Goal: Transaction & Acquisition: Purchase product/service

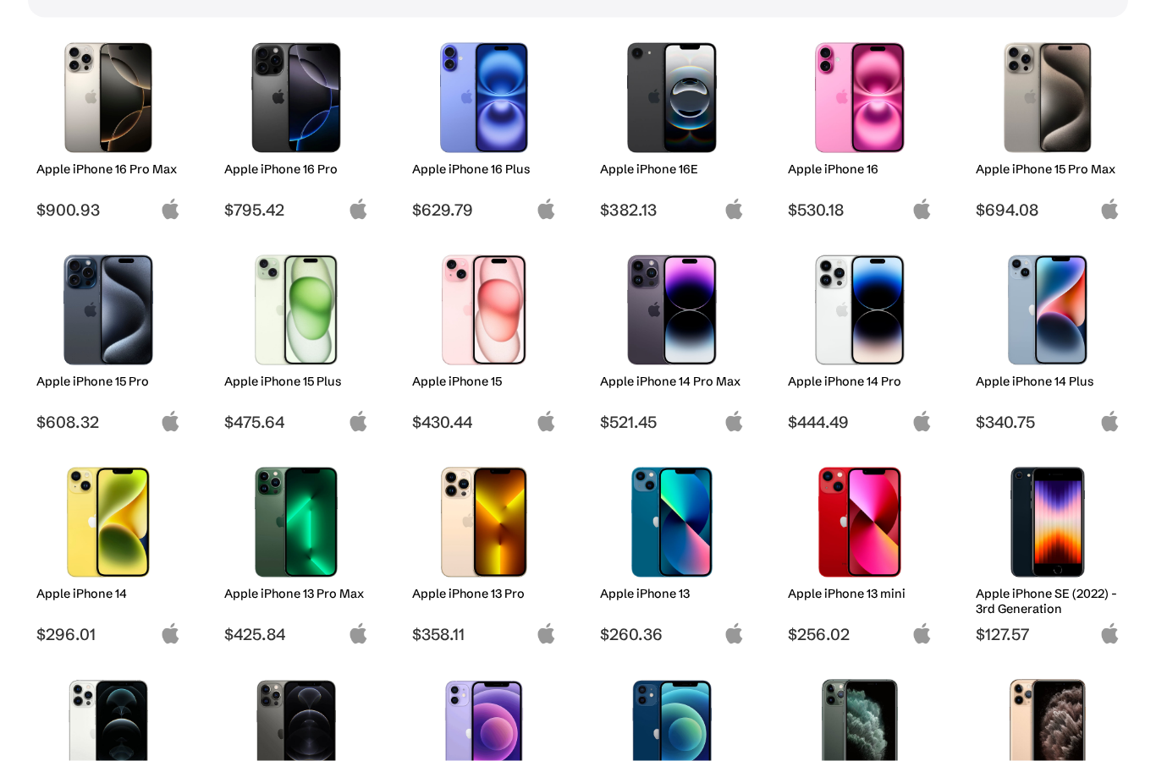
scroll to position [244, 0]
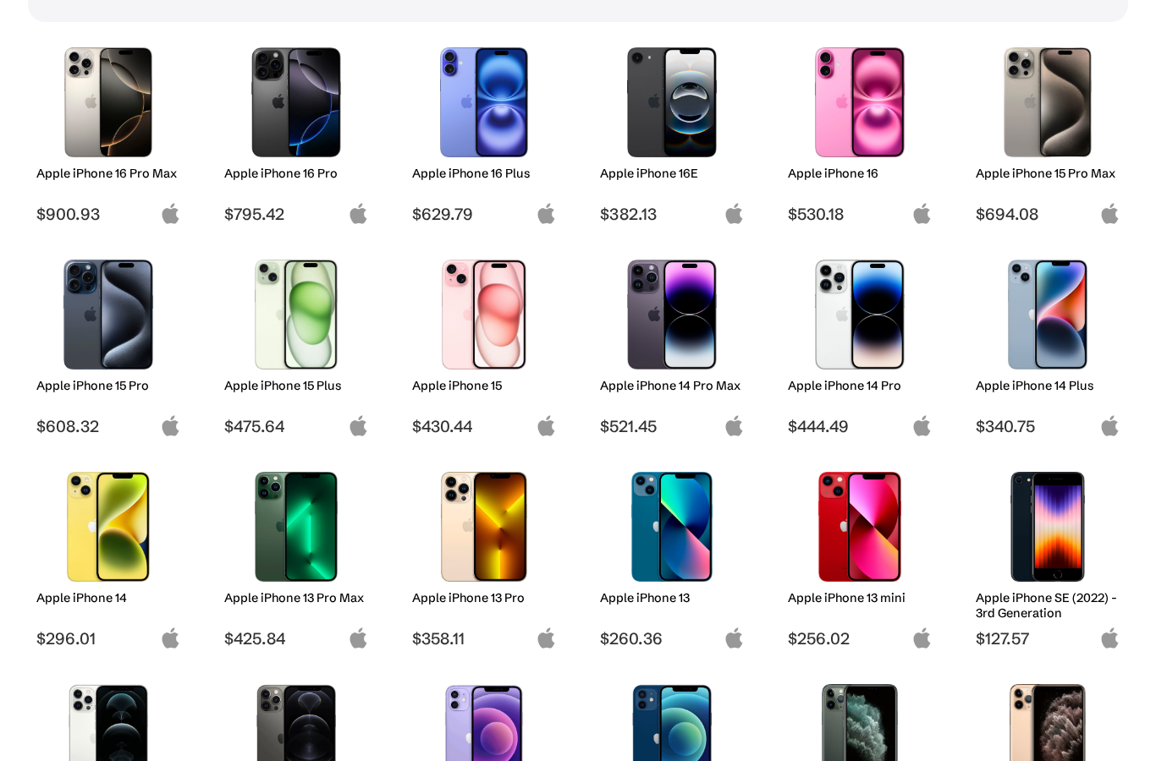
click at [1055, 114] on img at bounding box center [1047, 102] width 119 height 110
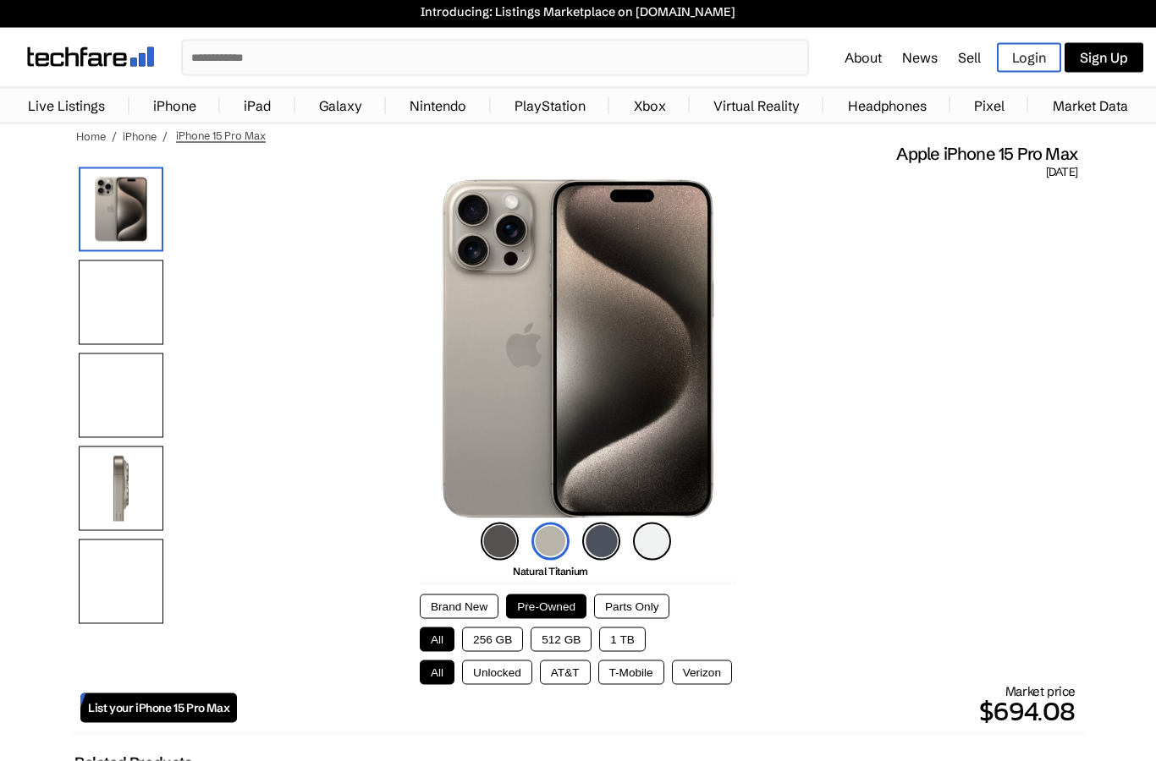
scroll to position [5, 0]
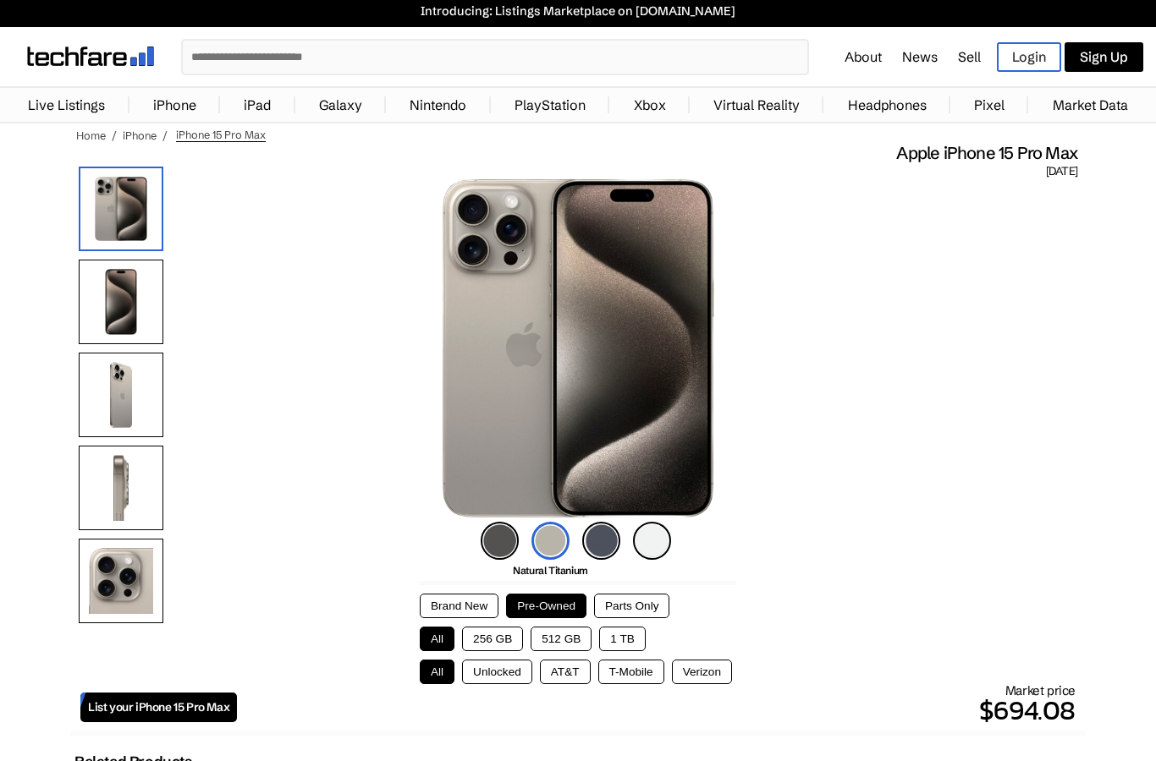
click at [482, 677] on button "Unlocked" at bounding box center [497, 672] width 70 height 25
click at [484, 639] on button "256 GB" at bounding box center [492, 639] width 61 height 25
click at [579, 657] on div "Brand New Pre-Owned Parts Only All 256 GB 512 GB 1 TB All Unlocked AT&T T-Mobil…" at bounding box center [578, 639] width 316 height 91
click at [553, 644] on button "512 GB" at bounding box center [560, 639] width 61 height 25
click at [478, 645] on button "256 GB" at bounding box center [492, 639] width 61 height 25
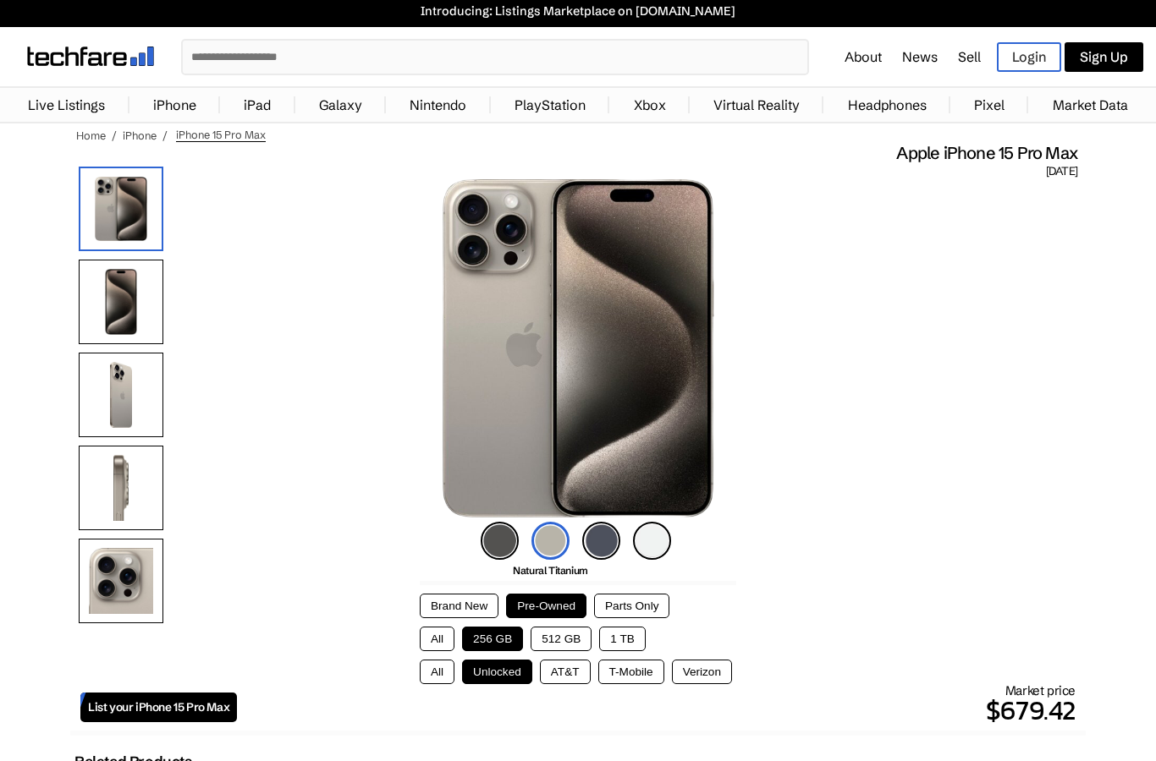
click at [565, 643] on button "512 GB" at bounding box center [560, 639] width 61 height 25
click at [434, 601] on button "Brand New" at bounding box center [459, 606] width 79 height 25
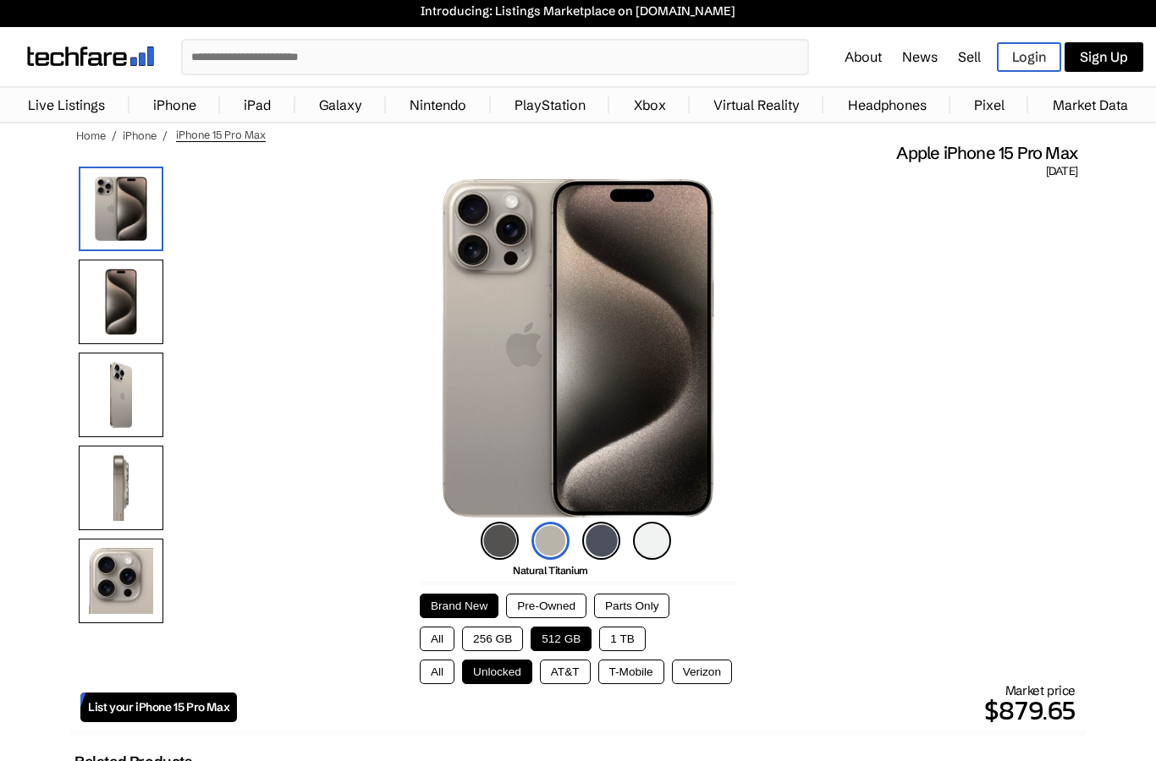
click at [559, 588] on div "Brand New Pre-Owned Parts Only All 256 GB 512 GB 1 TB All Unlocked AT&T T-Mobil…" at bounding box center [578, 632] width 316 height 103
click at [559, 610] on button "Pre-Owned" at bounding box center [546, 606] width 80 height 25
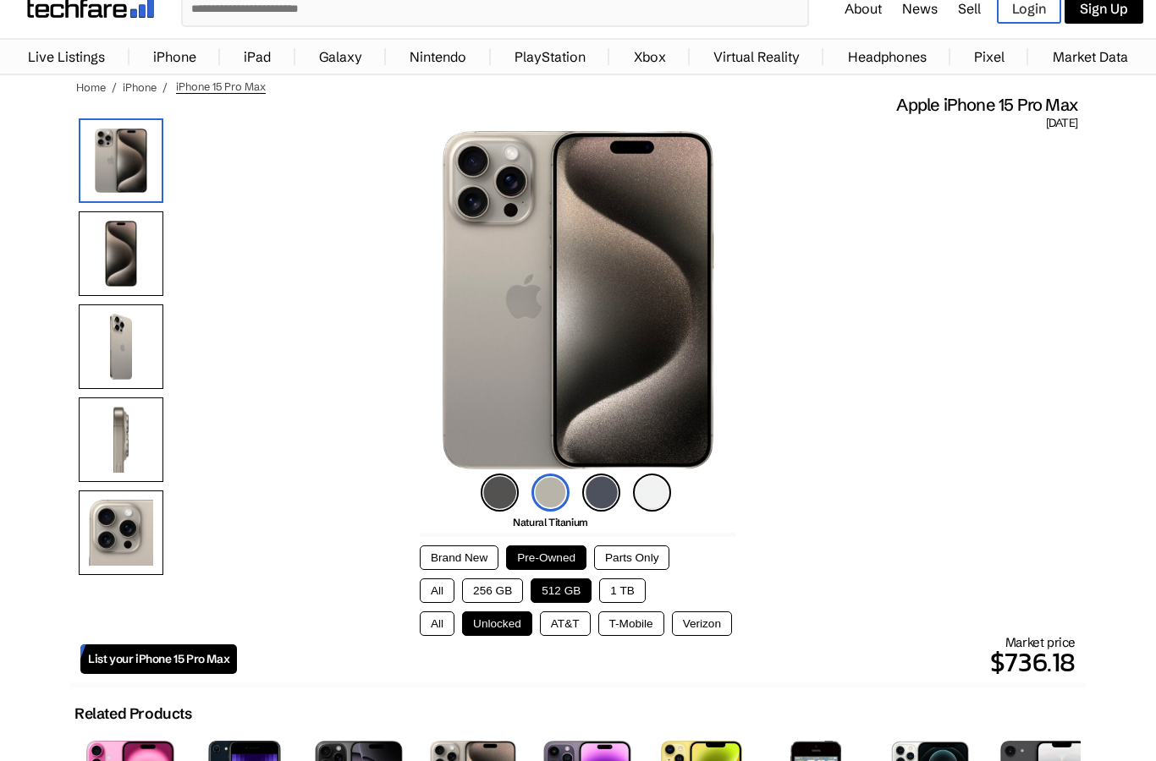
scroll to position [50, 0]
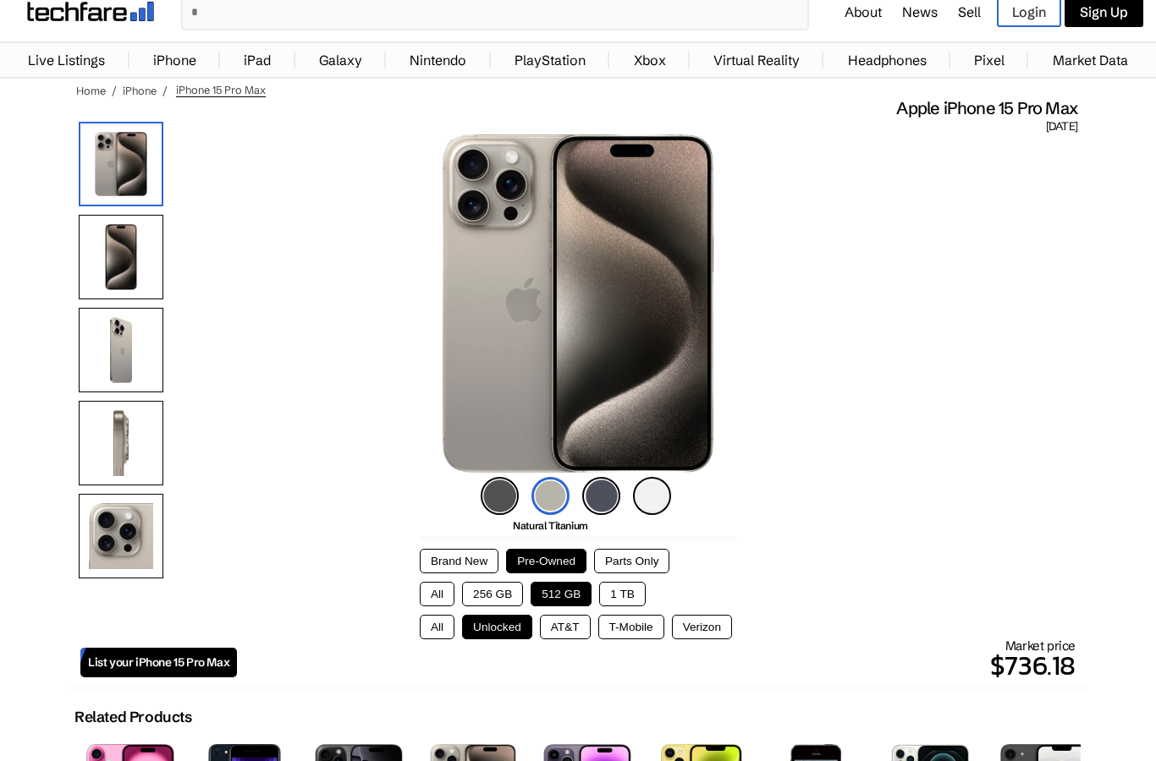
click at [501, 508] on img at bounding box center [499, 496] width 38 height 38
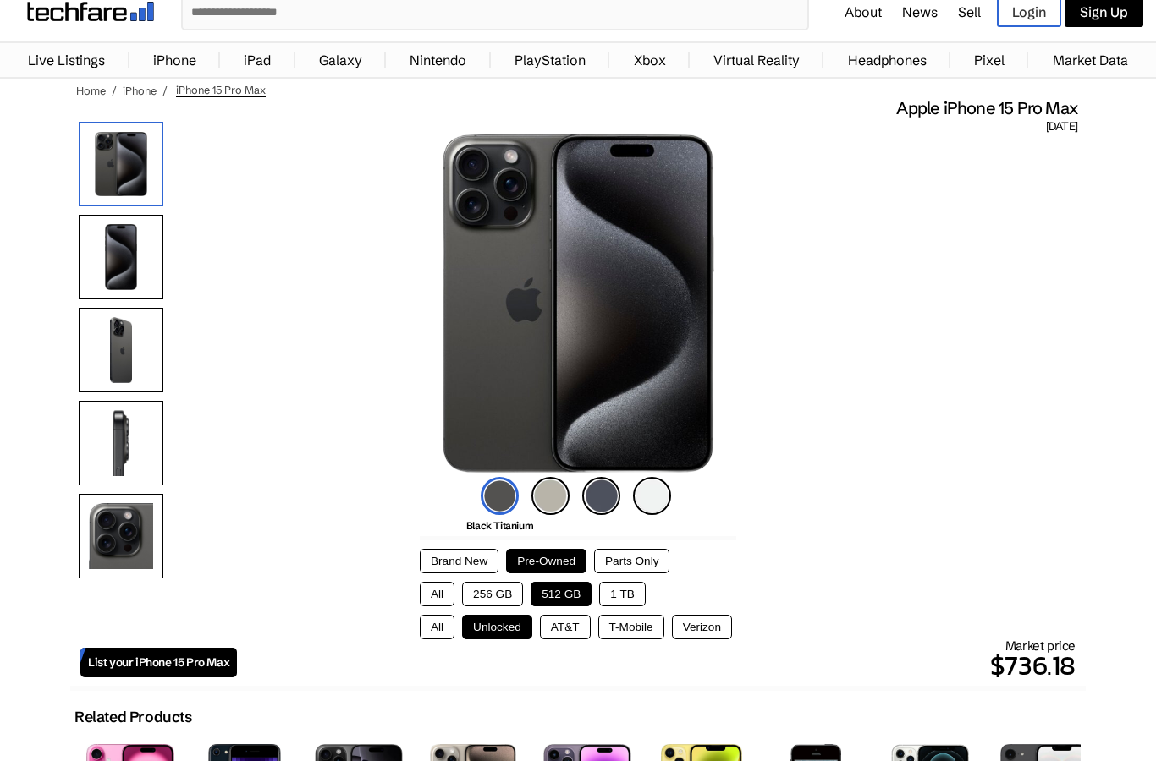
click at [553, 504] on img at bounding box center [550, 496] width 38 height 38
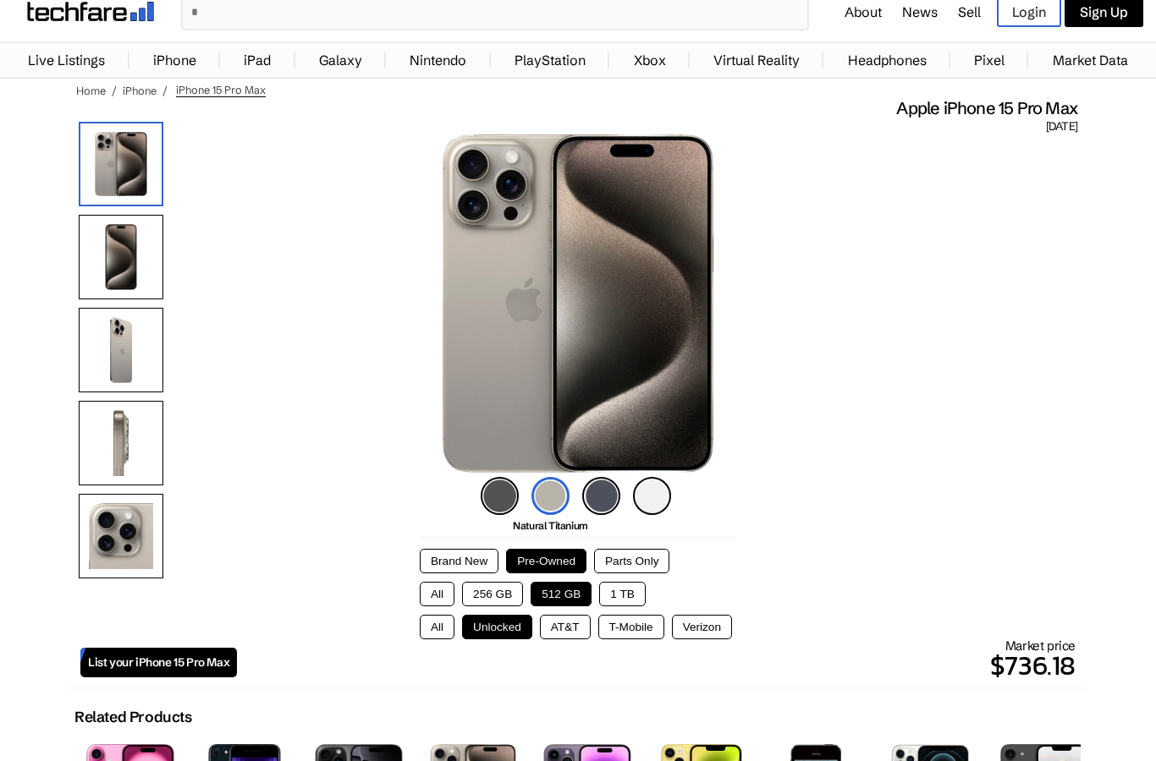
click at [656, 502] on img at bounding box center [652, 496] width 38 height 38
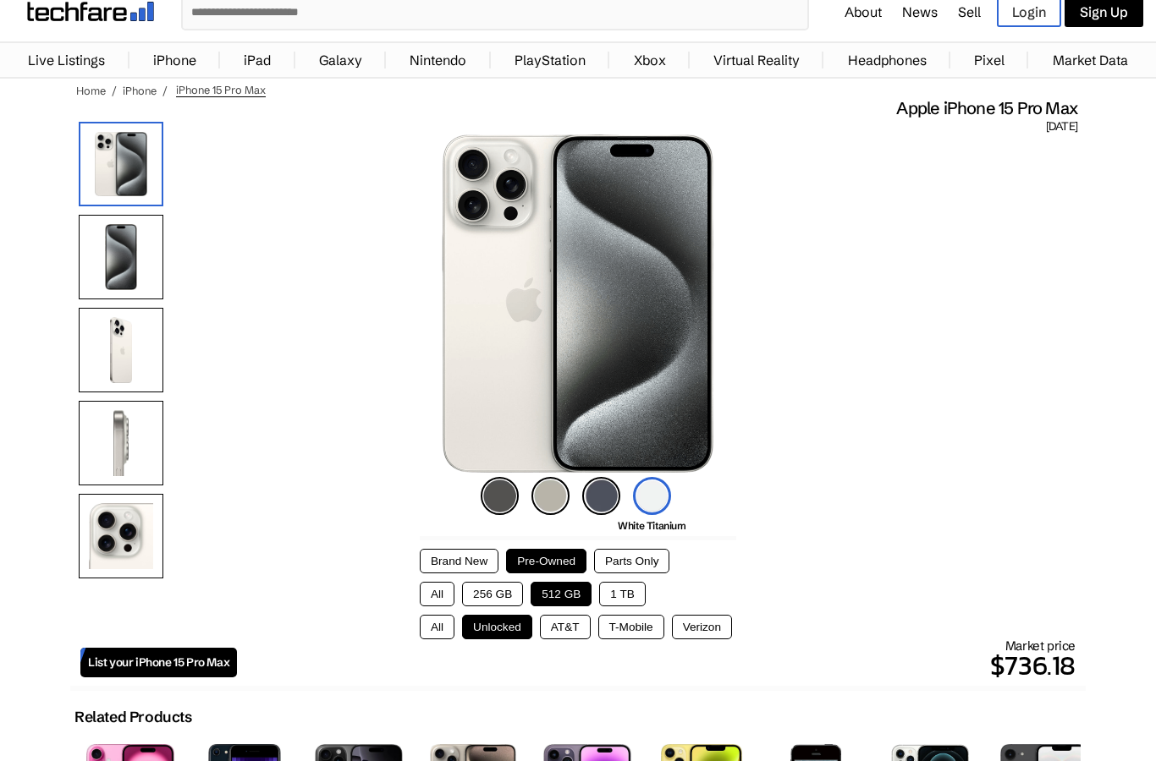
click at [547, 502] on img at bounding box center [550, 496] width 38 height 38
